Goal: Task Accomplishment & Management: Manage account settings

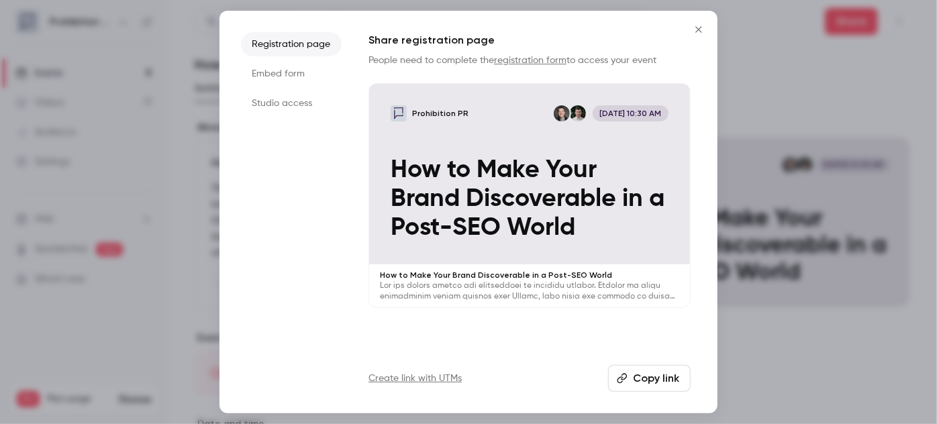
drag, startPoint x: 698, startPoint y: 29, endPoint x: 699, endPoint y: 56, distance: 27.5
click at [699, 56] on div "Registration page Embed form Studio access Share registration page People need …" at bounding box center [468, 212] width 498 height 403
click at [701, 28] on icon "Close" at bounding box center [698, 29] width 16 height 11
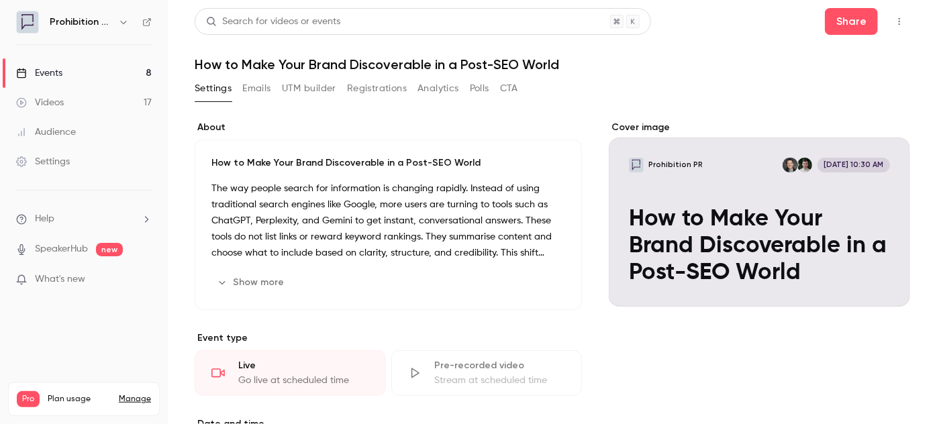
click at [60, 76] on div "Events" at bounding box center [39, 72] width 46 height 13
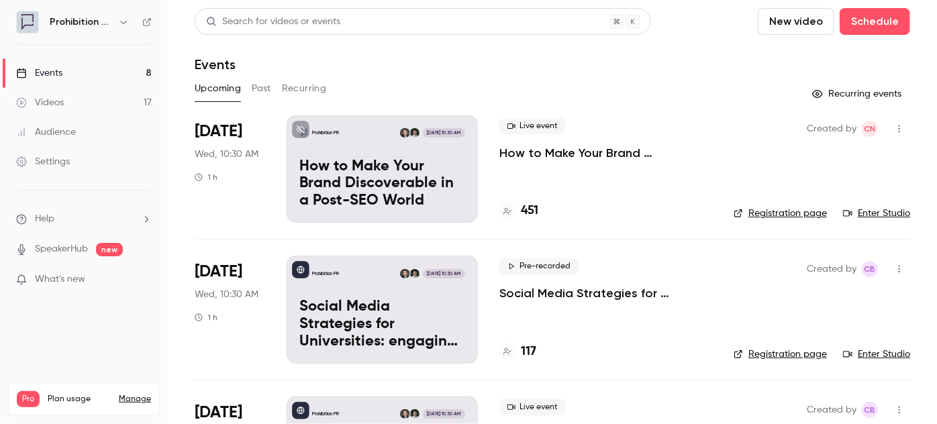
click at [533, 149] on p "How to Make Your Brand Discoverable in a Post-SEO World" at bounding box center [605, 153] width 213 height 16
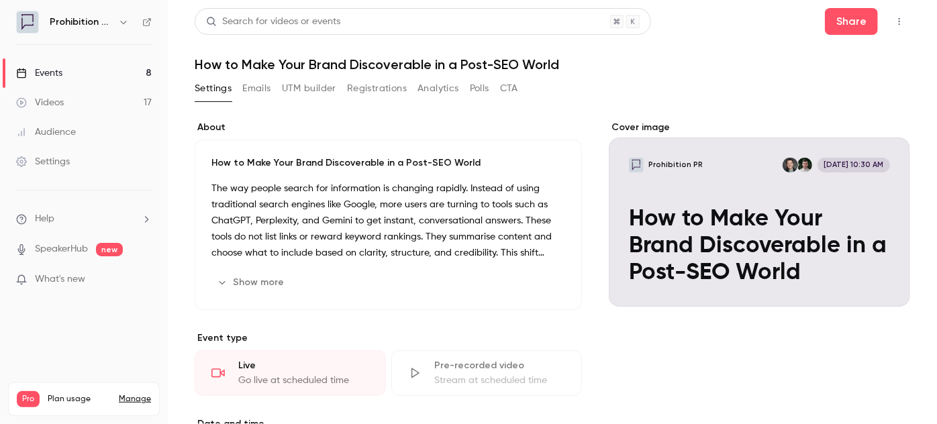
click at [370, 95] on button "Registrations" at bounding box center [377, 88] width 60 height 21
